Goal: Transaction & Acquisition: Purchase product/service

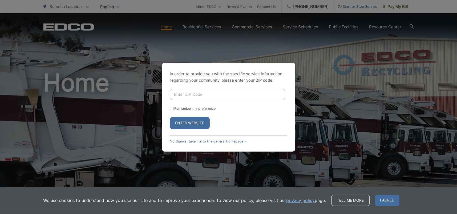
click at [200, 91] on input "Enter ZIP Code" at bounding box center [227, 94] width 115 height 11
type input "92108"
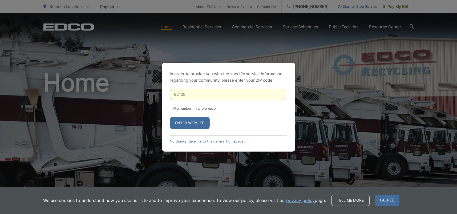
click at [186, 108] on label "Remember my preference" at bounding box center [195, 108] width 41 height 4
click at [173, 108] on input "Remember my preference" at bounding box center [171, 108] width 3 height 3
checkbox input "true"
click at [186, 121] on button "Enter Website" at bounding box center [190, 123] width 40 height 12
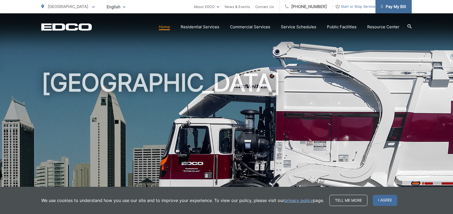
click at [383, 5] on span "Pay My Bill" at bounding box center [393, 6] width 25 height 6
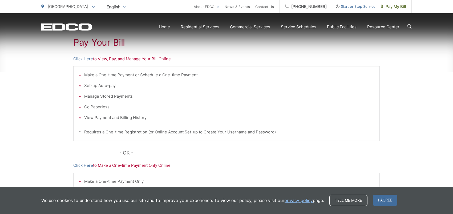
scroll to position [107, 0]
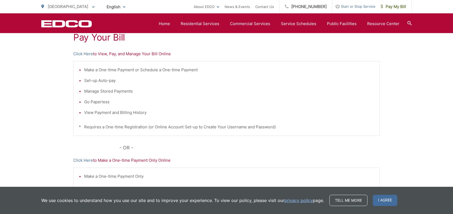
click at [142, 55] on p "Click Here to View, Pay, and Manage Your Bill Online" at bounding box center [226, 54] width 306 height 6
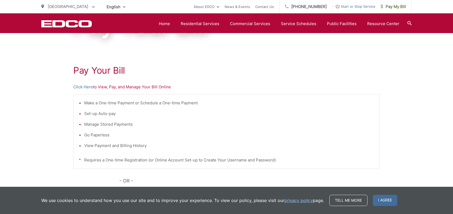
scroll to position [27, 0]
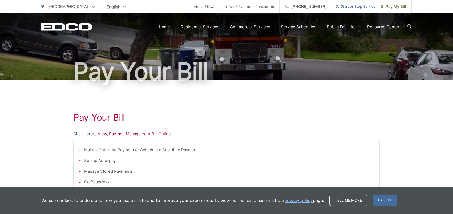
click at [85, 134] on link "Click Here" at bounding box center [83, 134] width 20 height 6
